Goal: Task Accomplishment & Management: Use online tool/utility

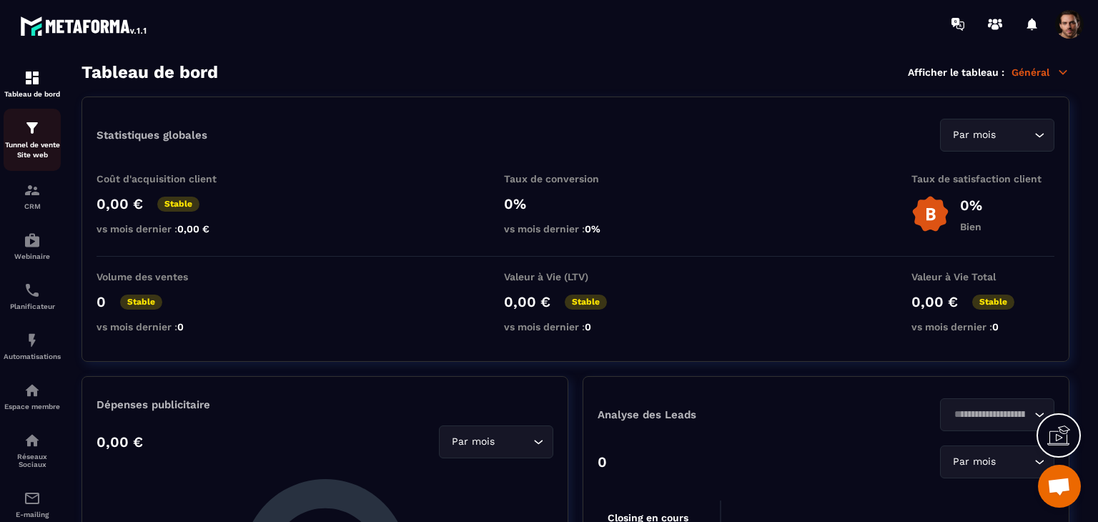
click at [15, 160] on p "Tunnel de vente Site web" at bounding box center [32, 150] width 57 height 20
click at [24, 195] on img at bounding box center [32, 190] width 17 height 17
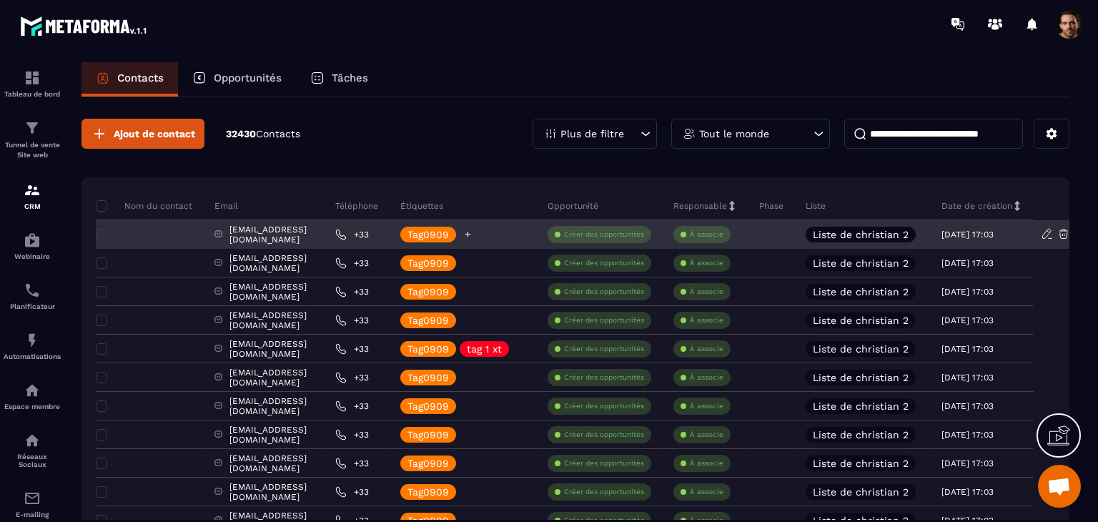
click at [472, 232] on icon at bounding box center [467, 233] width 9 height 9
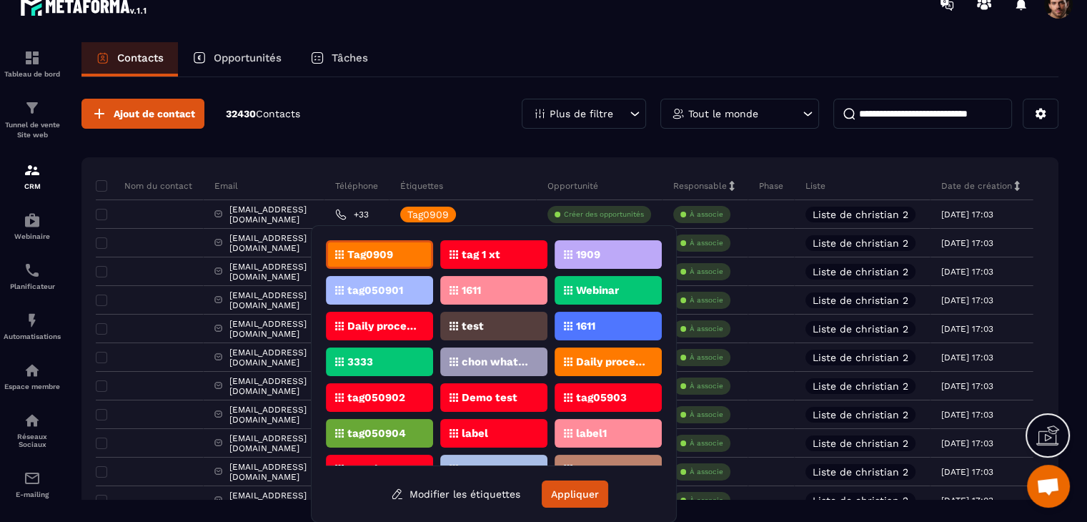
scroll to position [22, 0]
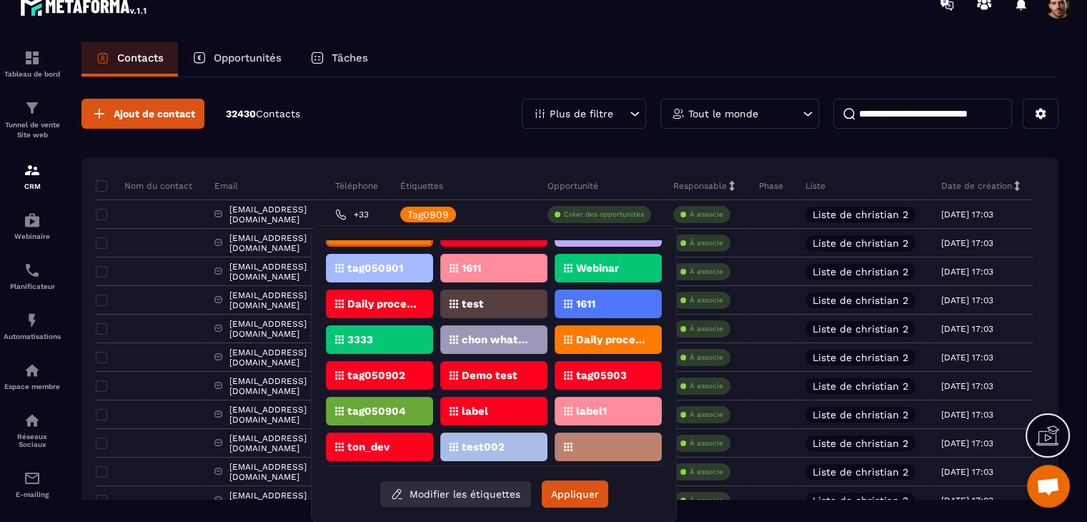
click at [457, 495] on button "Modifier les étiquettes" at bounding box center [455, 494] width 151 height 26
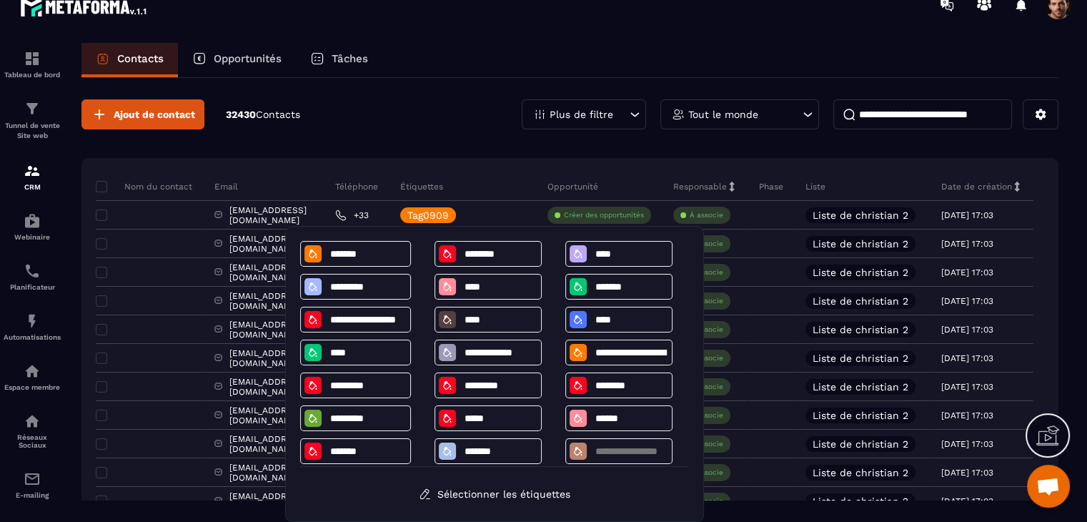
scroll to position [41, 0]
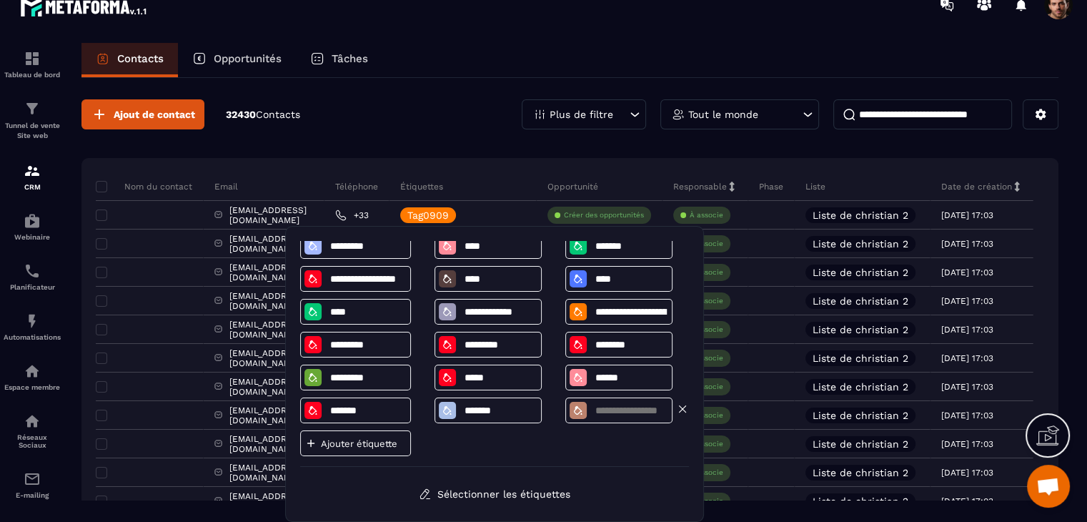
click at [612, 410] on input at bounding box center [631, 411] width 74 height 12
click at [492, 447] on div "**********" at bounding box center [494, 354] width 389 height 226
